Goal: Register for event/course

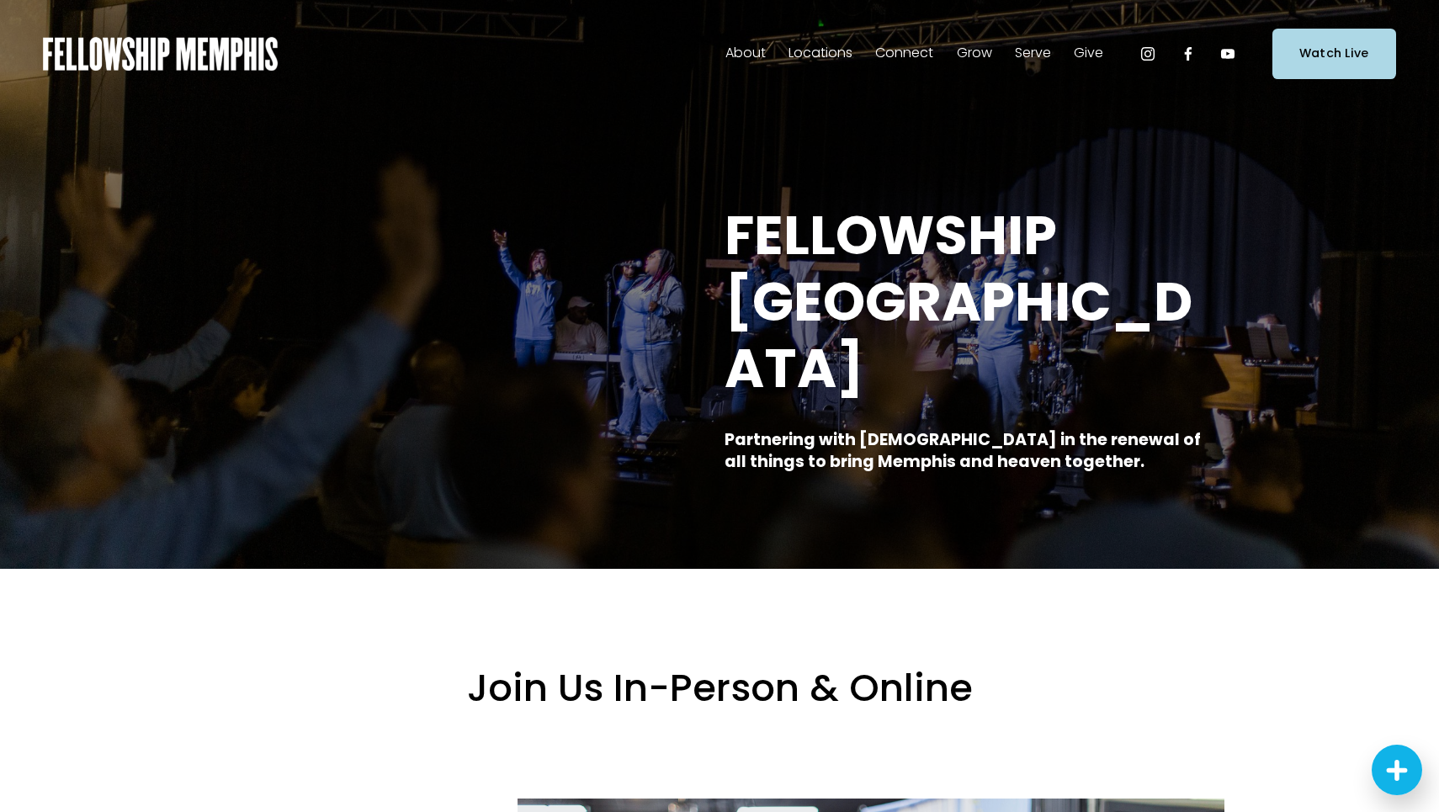
click at [0, 0] on span "Events" at bounding box center [0, 0] width 0 height 0
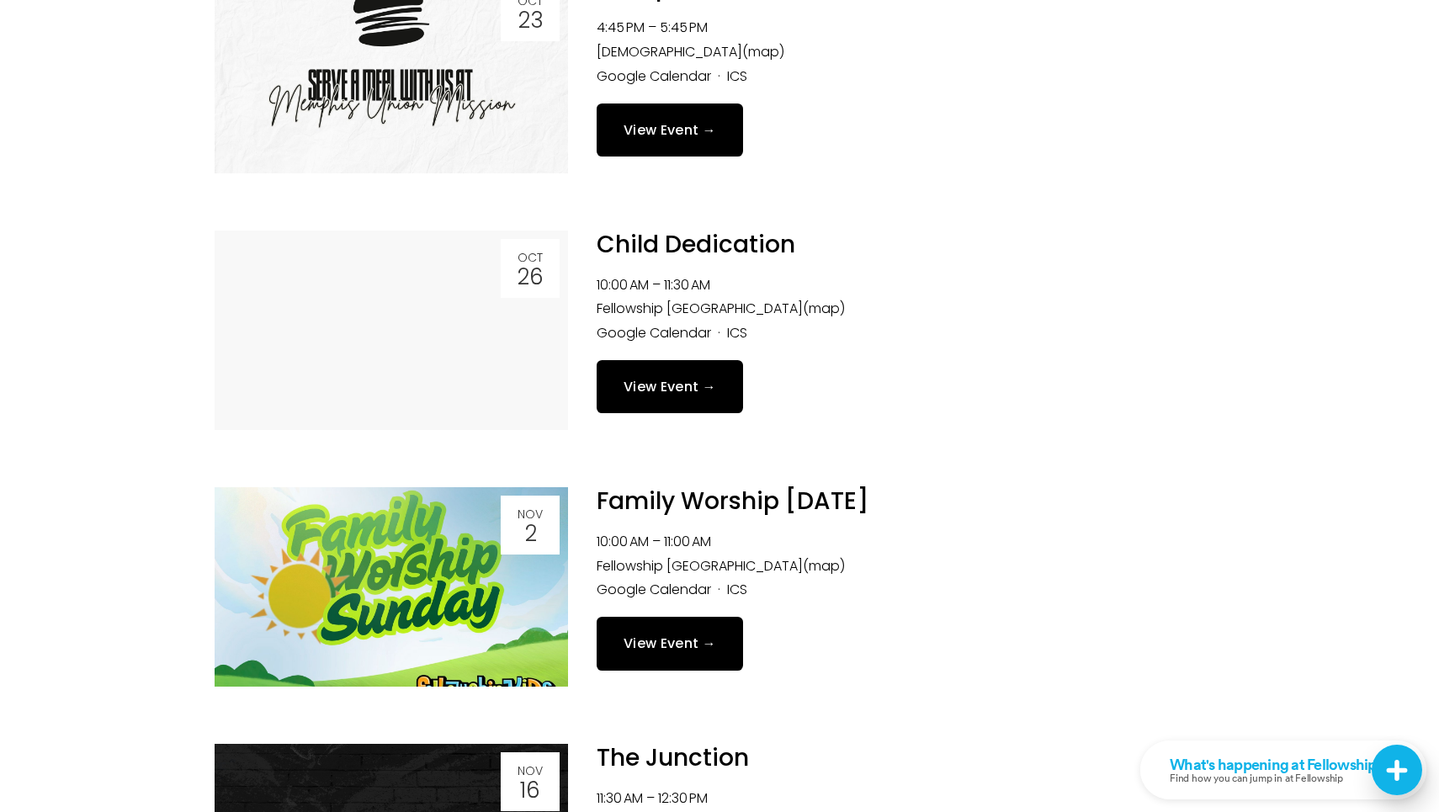
scroll to position [1664, 0]
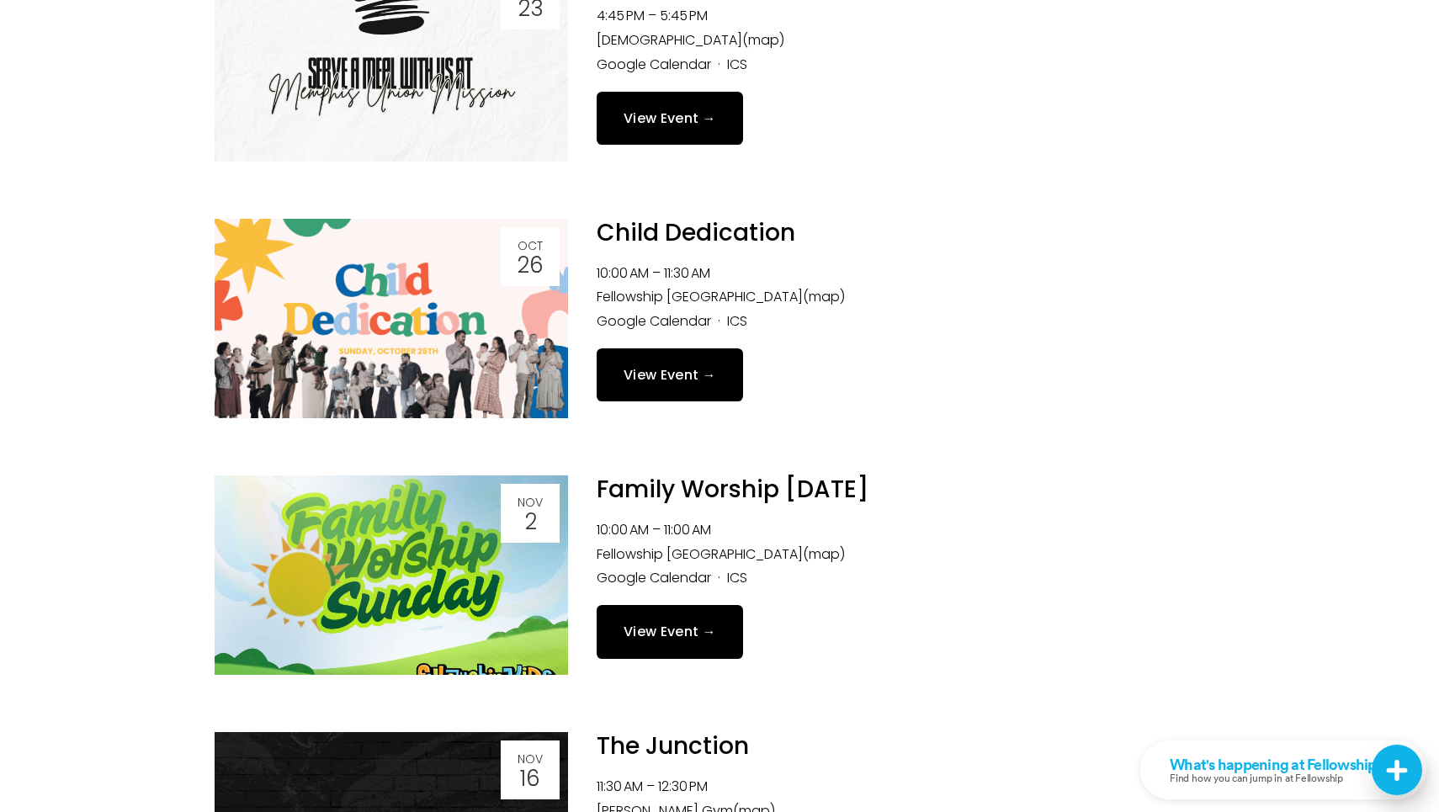
click at [418, 357] on img at bounding box center [391, 318] width 353 height 199
